Goal: Task Accomplishment & Management: Use online tool/utility

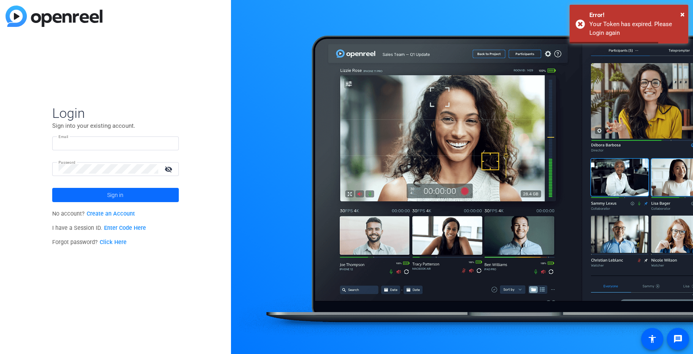
type input "chris.mendez@apothecom.com"
click at [106, 195] on span at bounding box center [115, 195] width 127 height 19
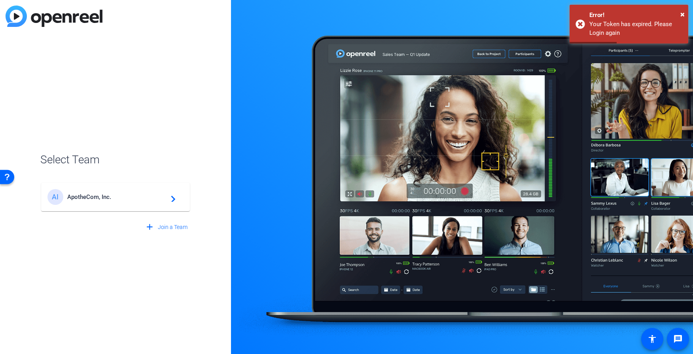
click at [148, 196] on span "ApotheCom, Inc." at bounding box center [116, 196] width 99 height 7
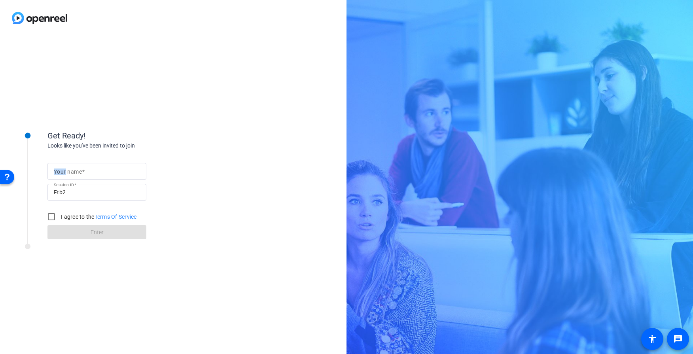
click at [65, 169] on mat-label "Your name" at bounding box center [68, 172] width 28 height 6
click at [65, 168] on input "Your name" at bounding box center [97, 171] width 86 height 9
type input "[PERSON_NAME]"
click at [49, 215] on input "I agree to the Terms Of Service" at bounding box center [52, 217] width 16 height 16
checkbox input "true"
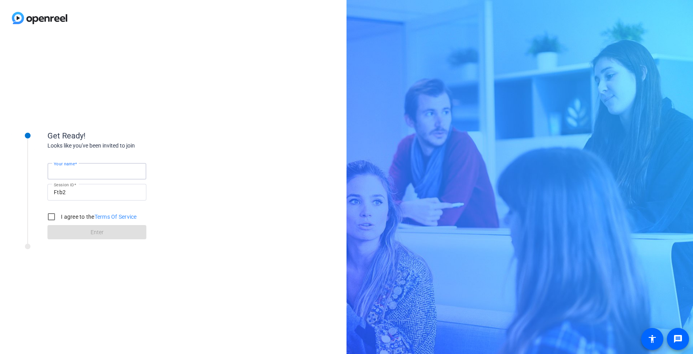
click at [104, 169] on input "Your name" at bounding box center [97, 171] width 86 height 9
type input "chris"
click at [52, 218] on input "I agree to the Terms Of Service" at bounding box center [52, 217] width 16 height 16
checkbox input "true"
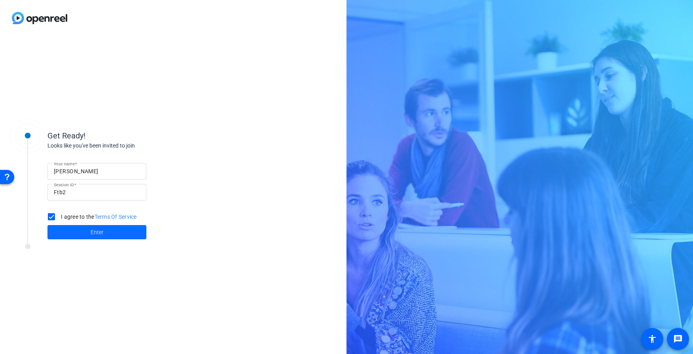
click at [83, 229] on span at bounding box center [96, 232] width 99 height 19
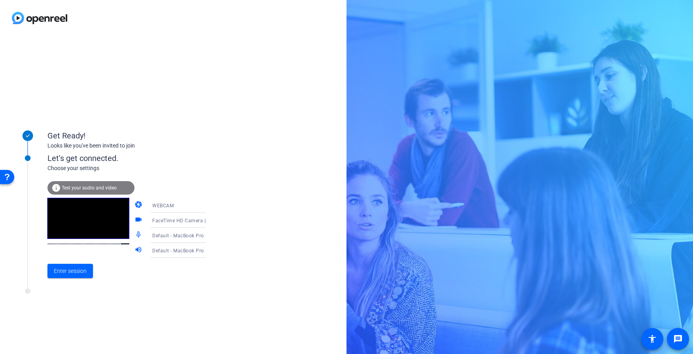
click at [188, 223] on span "FaceTime HD Camera (3A71:F4B5)" at bounding box center [192, 220] width 81 height 6
click at [243, 219] on div at bounding box center [346, 177] width 693 height 354
click at [189, 239] on div "Default - MacBook Pro Microphone (Built-in)" at bounding box center [181, 236] width 59 height 10
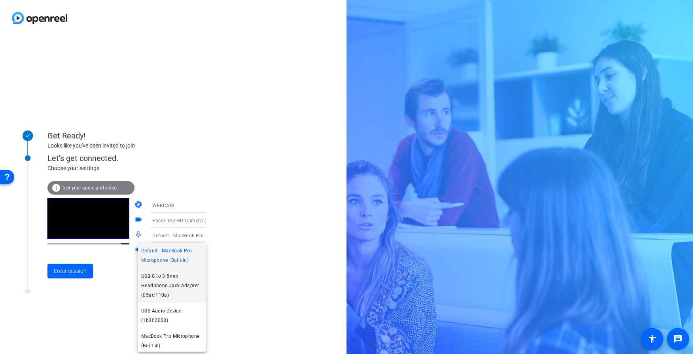
click at [174, 281] on span "USB-C to 3.5mm Headphone Jack Adapter (05ac:110a)" at bounding box center [171, 285] width 61 height 28
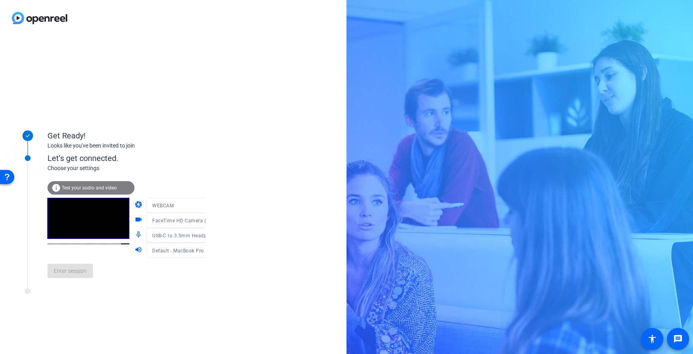
click at [176, 255] on mat-form-field "Default - MacBook Pro Speakers (Built-in)" at bounding box center [184, 250] width 76 height 15
click at [176, 250] on span "Default - MacBook Pro Speakers (Built-in)" at bounding box center [199, 250] width 95 height 6
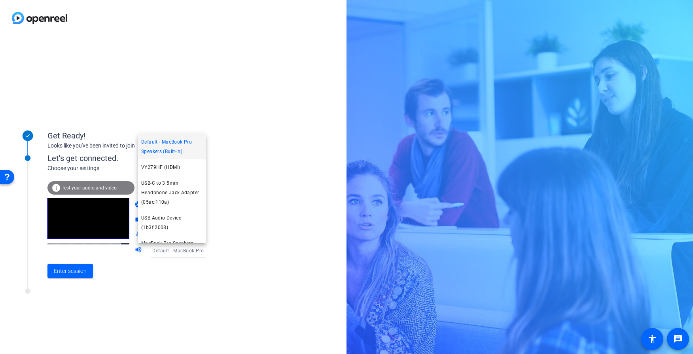
click at [253, 197] on div at bounding box center [346, 177] width 693 height 354
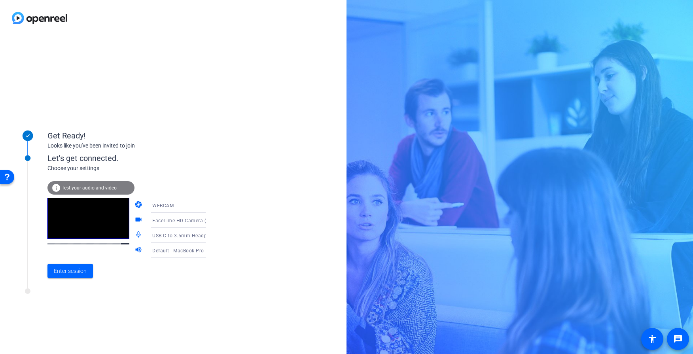
click at [192, 208] on div "WEBCAM" at bounding box center [181, 206] width 59 height 10
click at [231, 198] on div at bounding box center [346, 177] width 693 height 354
click at [191, 217] on span "FaceTime HD Camera (3A71:F4B5)" at bounding box center [192, 220] width 81 height 6
click at [170, 242] on span "FaceTime HD Camera (3A71:F4B5)" at bounding box center [171, 240] width 61 height 19
click at [222, 220] on div "Get Ready! Looks like you've been invited to join Let's get connected. Choose y…" at bounding box center [173, 195] width 347 height 318
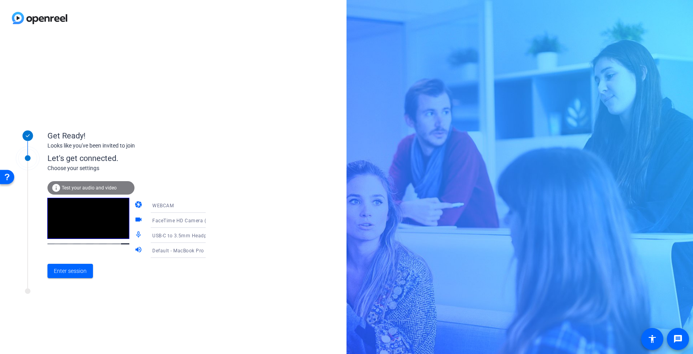
click at [209, 220] on icon at bounding box center [213, 220] width 9 height 9
click at [230, 213] on div at bounding box center [346, 177] width 693 height 354
click at [209, 207] on icon at bounding box center [213, 205] width 9 height 9
click at [173, 238] on mat-option "DESKTOP" at bounding box center [172, 237] width 68 height 16
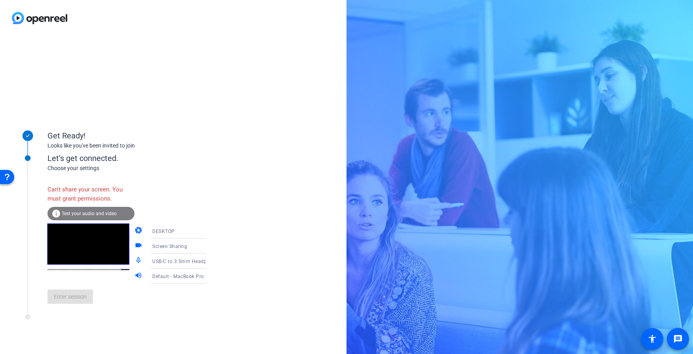
click at [167, 207] on div "Can't share your screen. You must grant permissions. info Test your audio and v…" at bounding box center [134, 245] width 174 height 129
click at [169, 232] on div "DESKTOP" at bounding box center [181, 231] width 59 height 10
click at [169, 247] on mat-option "WEBCAM" at bounding box center [172, 247] width 68 height 16
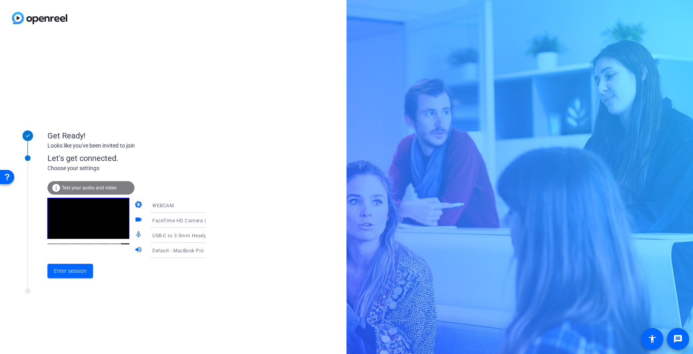
click at [176, 220] on span "FaceTime HD Camera (3A71:F4B5)" at bounding box center [192, 220] width 81 height 6
click at [175, 239] on span "FaceTime HD Camera (3A71:F4B5)" at bounding box center [171, 240] width 61 height 19
click at [231, 222] on div "Get Ready! Looks like you've been invited to join Let's get connected. Choose y…" at bounding box center [173, 195] width 347 height 318
click at [168, 220] on span "FaceTime HD Camera (3A71:F4B5)" at bounding box center [192, 220] width 81 height 6
click at [258, 221] on div at bounding box center [346, 177] width 693 height 354
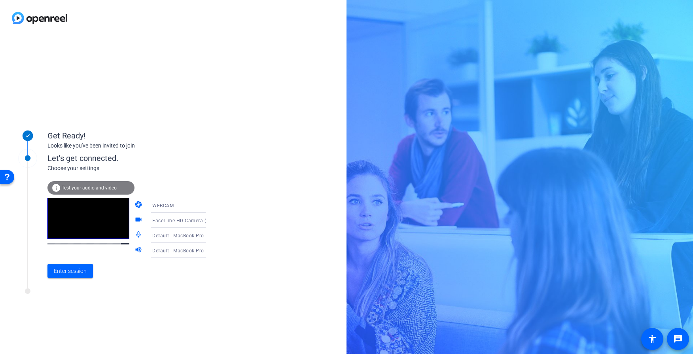
click at [209, 219] on icon at bounding box center [213, 220] width 9 height 9
click at [256, 220] on div at bounding box center [346, 177] width 693 height 354
click at [209, 220] on icon at bounding box center [213, 220] width 9 height 9
click at [197, 220] on div at bounding box center [346, 177] width 693 height 354
click at [239, 51] on div "Get Ready! Looks like you've been invited to join Let's get connected. Choose y…" at bounding box center [173, 195] width 347 height 318
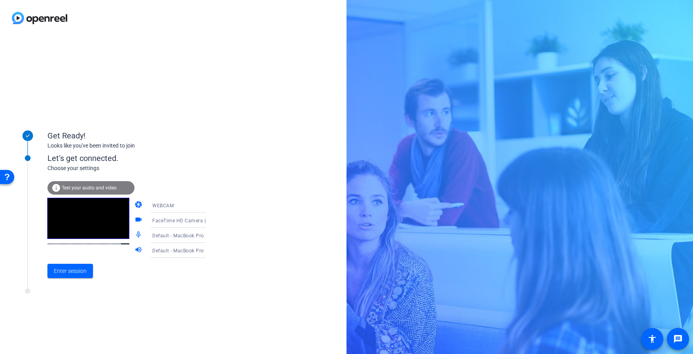
click at [209, 222] on icon at bounding box center [213, 220] width 9 height 9
click at [199, 184] on div at bounding box center [346, 177] width 693 height 354
